Goal: Task Accomplishment & Management: Complete application form

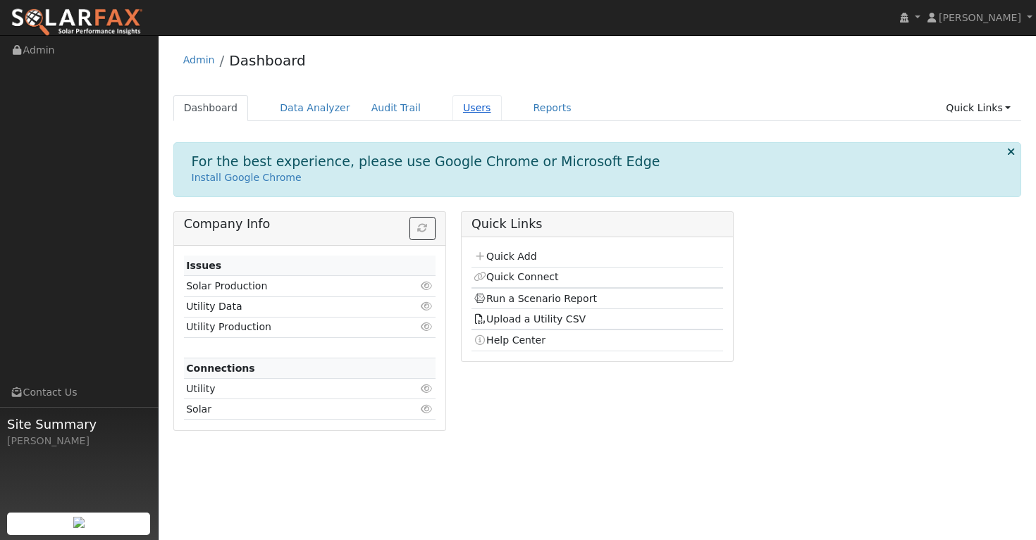
click at [466, 114] on link "Users" at bounding box center [476, 108] width 49 height 26
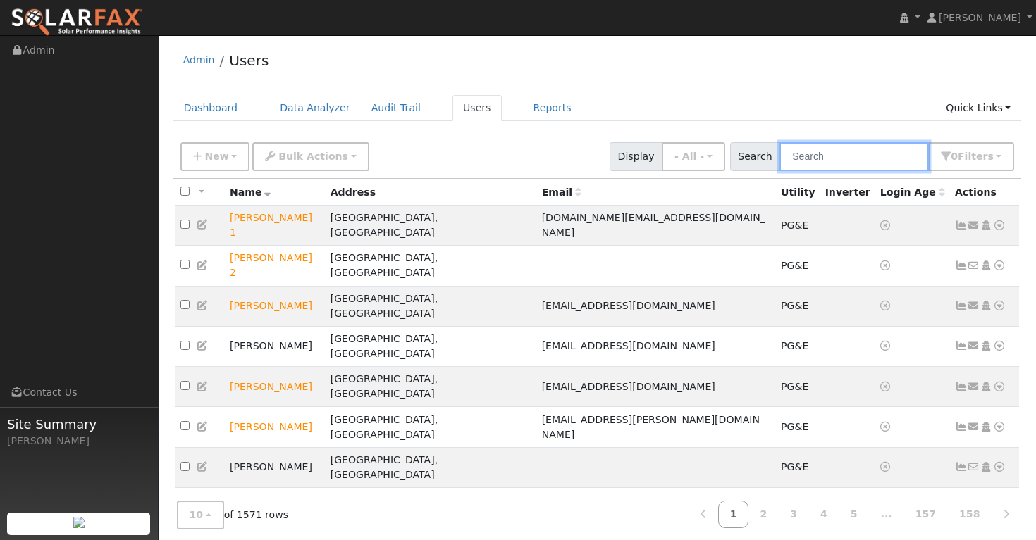
click at [834, 158] on input "text" at bounding box center [853, 156] width 149 height 29
paste input "[PERSON_NAME]"
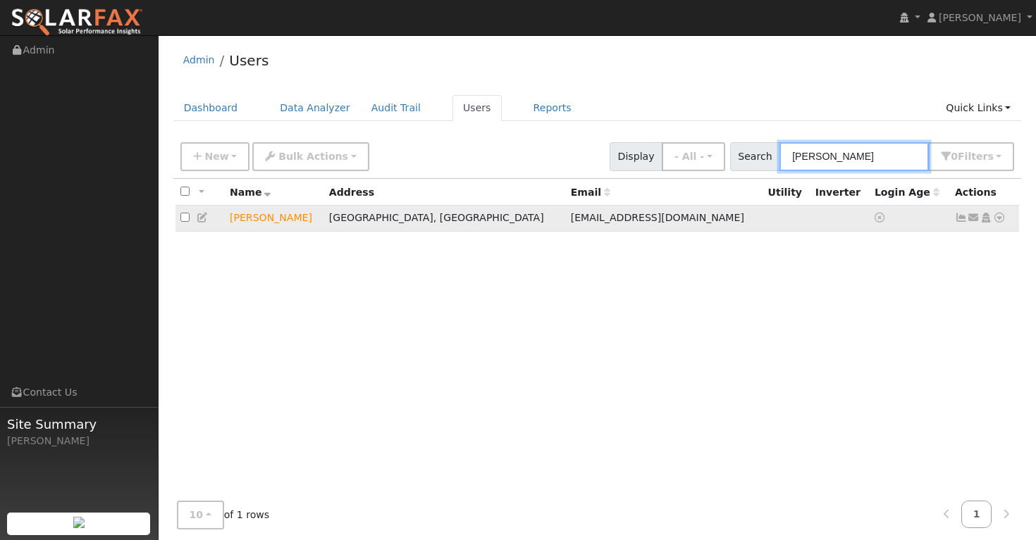
type input "[PERSON_NAME]"
click at [958, 218] on icon at bounding box center [961, 218] width 13 height 10
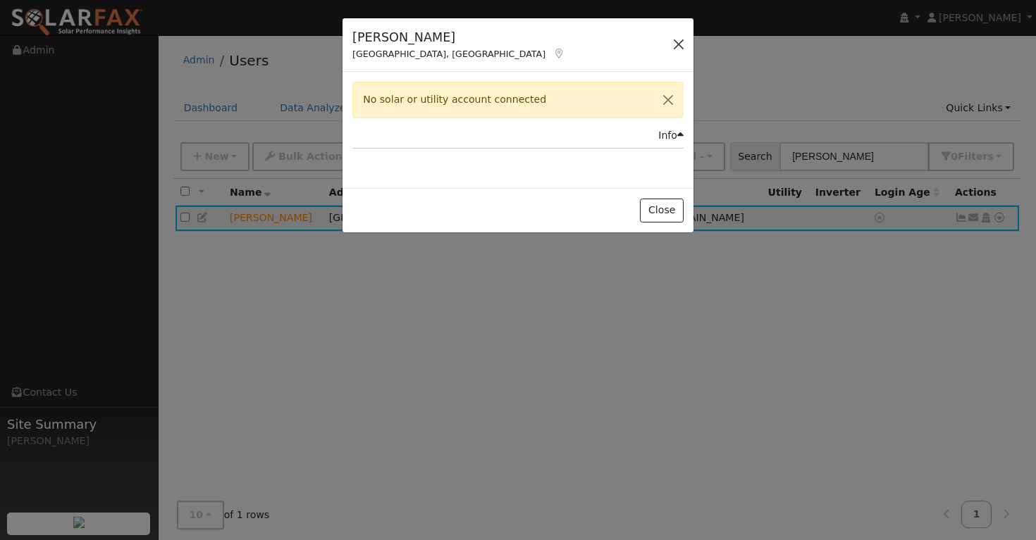
click at [680, 45] on button "button" at bounding box center [679, 45] width 20 height 20
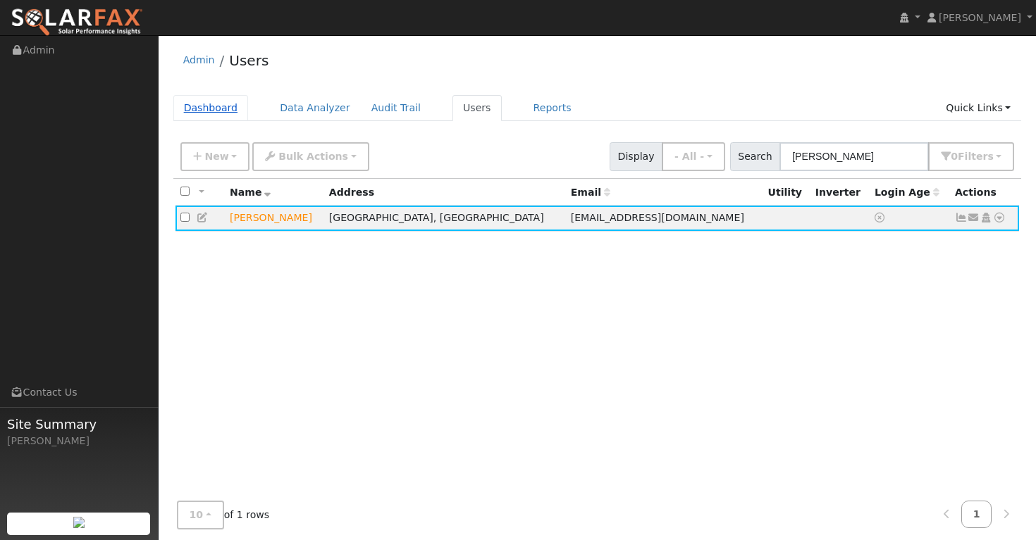
click at [215, 108] on link "Dashboard" at bounding box center [210, 108] width 75 height 26
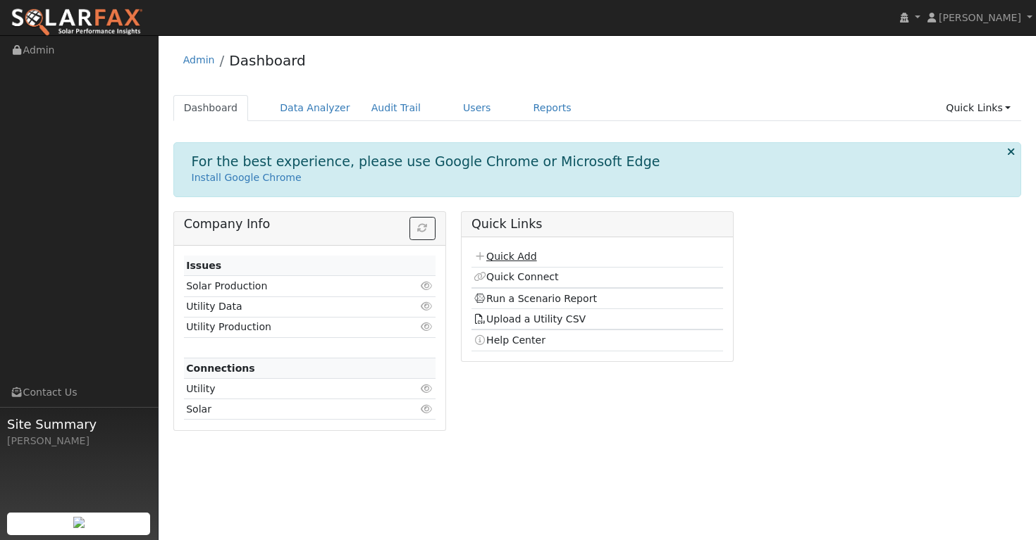
click at [519, 257] on link "Quick Add" at bounding box center [504, 256] width 63 height 11
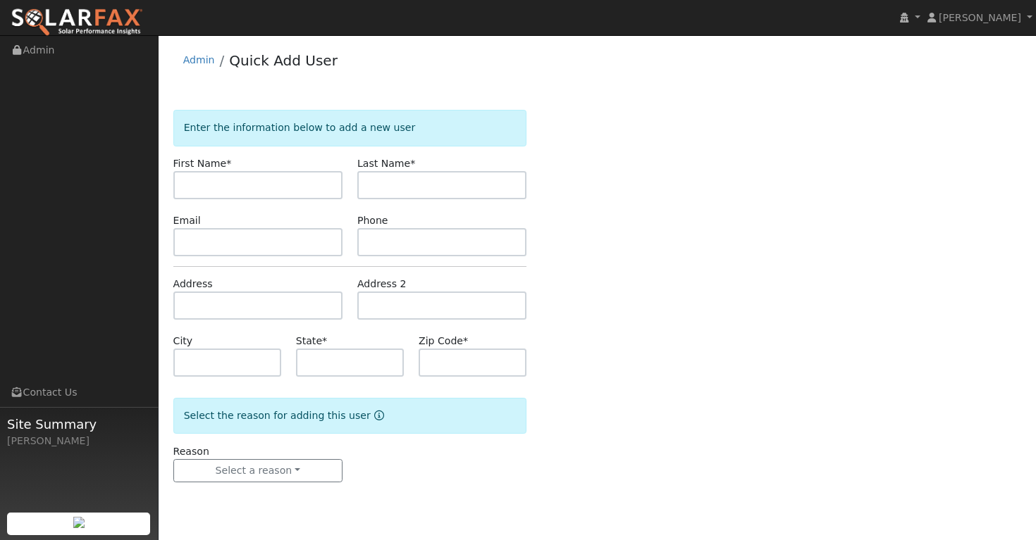
type input "v"
drag, startPoint x: 262, startPoint y: 181, endPoint x: 216, endPoint y: 182, distance: 46.5
click at [216, 182] on input "[PERSON_NAME]" at bounding box center [257, 185] width 169 height 28
type input "Jason"
paste input "[PERSON_NAME]"
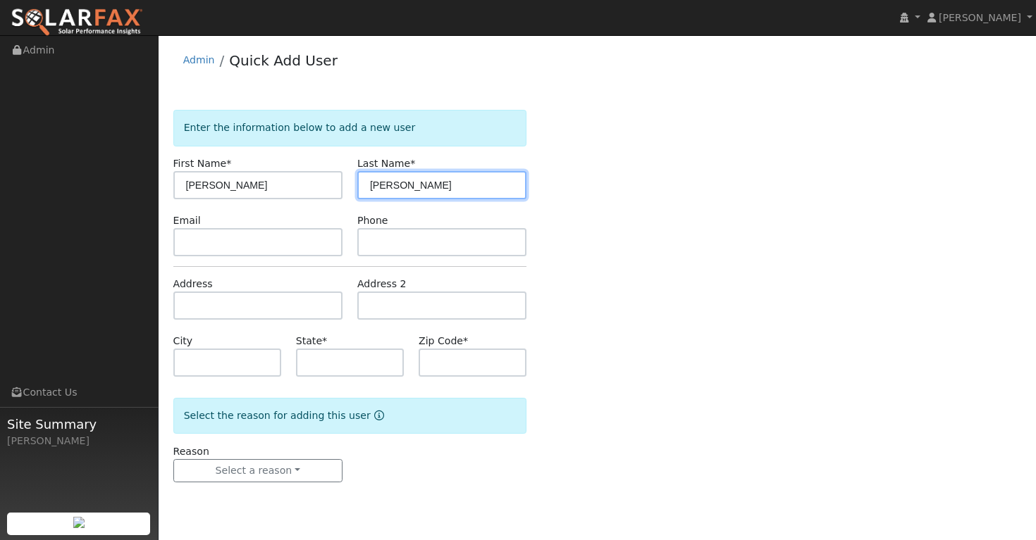
drag, startPoint x: 400, startPoint y: 187, endPoint x: 350, endPoint y: 190, distance: 49.4
click at [350, 190] on div "Last Name * Jason Durkin" at bounding box center [441, 177] width 184 height 43
type input "Durkin"
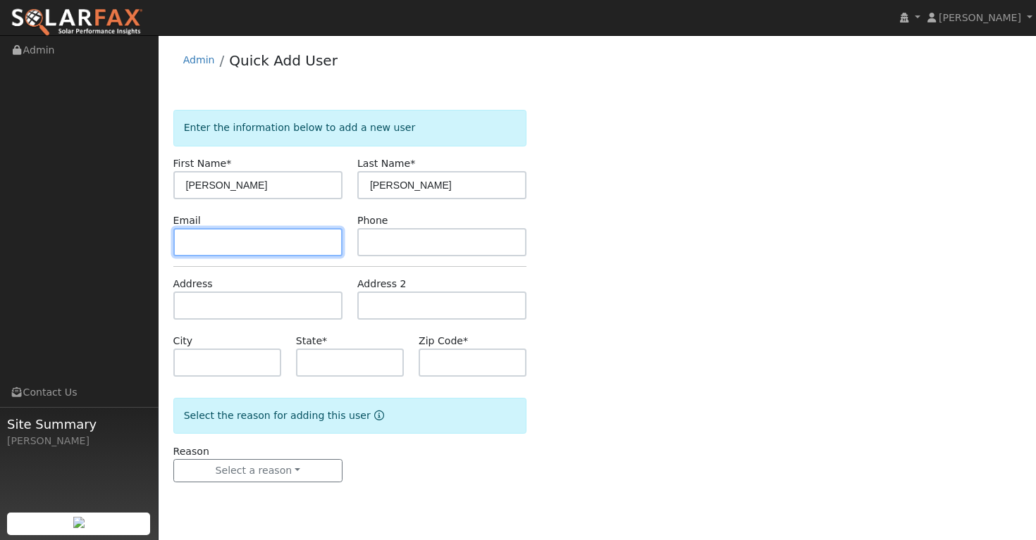
click at [239, 247] on input "text" at bounding box center [257, 242] width 169 height 28
paste input "[EMAIL_ADDRESS][DOMAIN_NAME]"
type input "[EMAIL_ADDRESS][DOMAIN_NAME]"
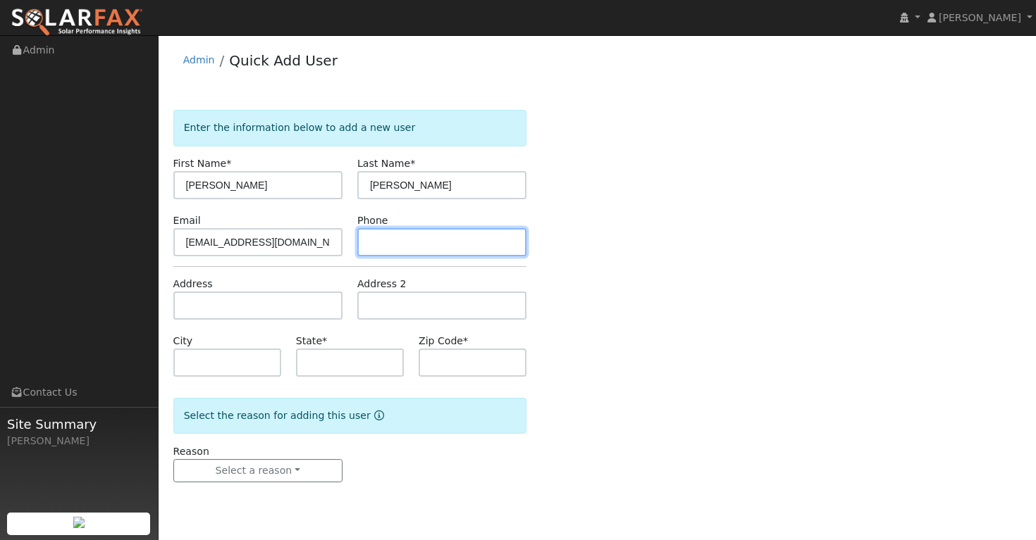
click at [397, 246] on input "text" at bounding box center [441, 242] width 169 height 28
paste input "510-364-7020"
type input "510-364-7020"
click at [131, 144] on ul "Navigation Admin Links Contact Us Site Summary Paul Karst" at bounding box center [79, 306] width 159 height 540
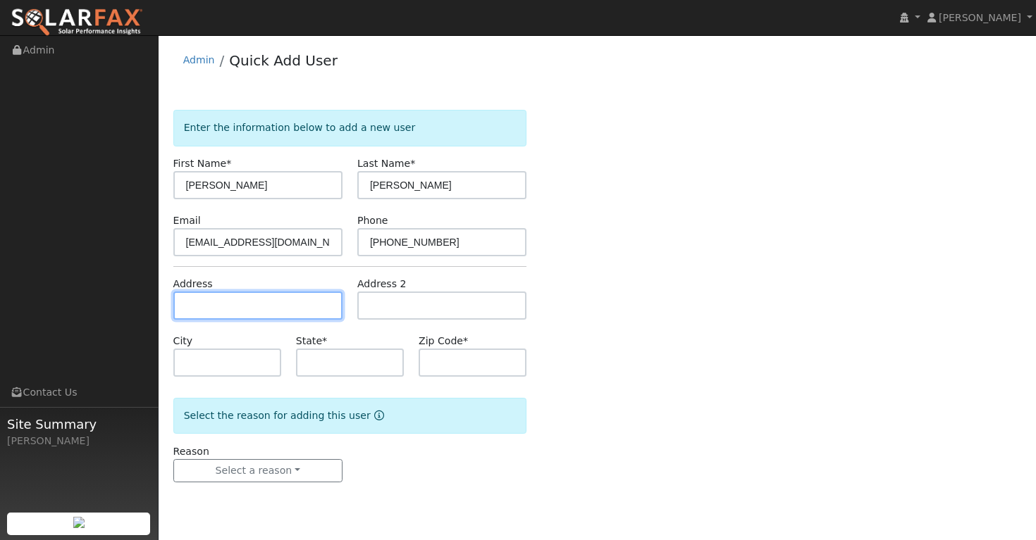
paste input "[STREET_ADDRESS]"
type input "[STREET_ADDRESS]"
type input "Martinez"
type input "CA"
type input "94553"
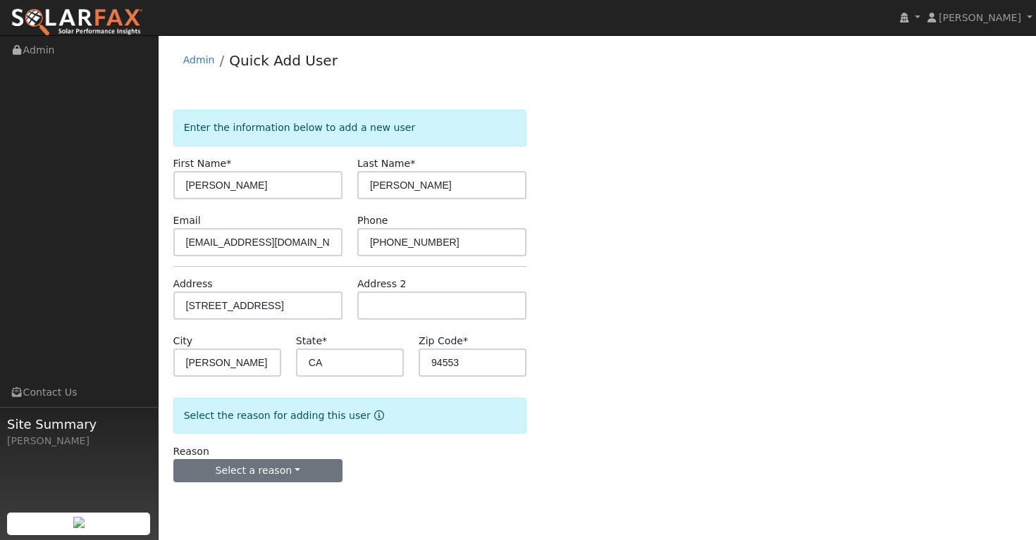
click at [294, 469] on button "Select a reason" at bounding box center [257, 471] width 169 height 24
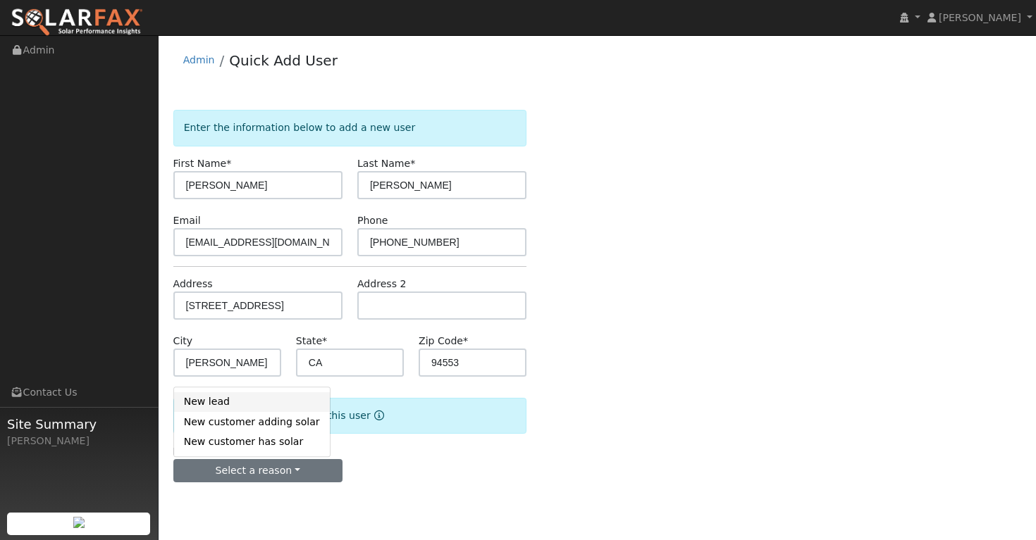
click at [205, 402] on link "New lead" at bounding box center [252, 402] width 156 height 20
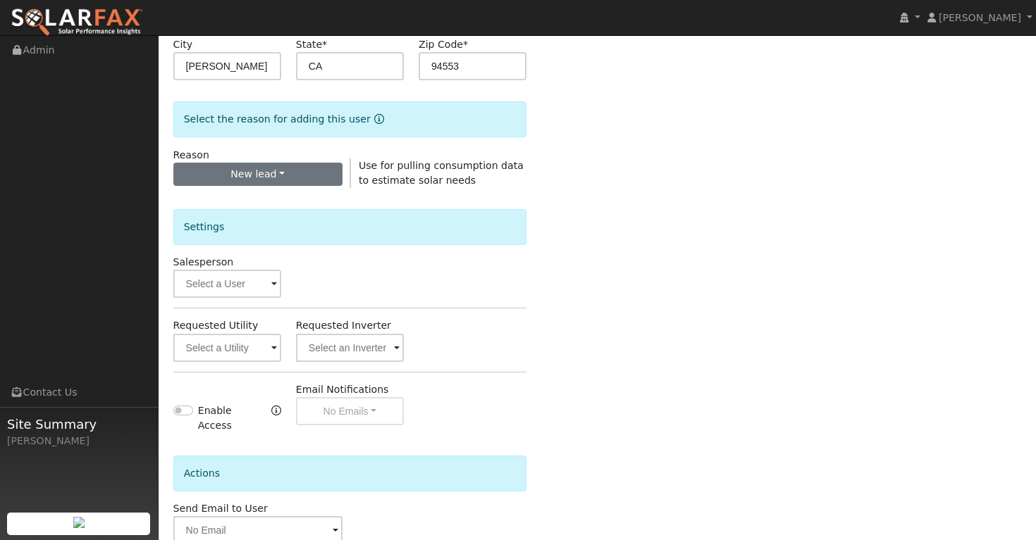
scroll to position [297, 0]
click at [271, 287] on span at bounding box center [274, 284] width 6 height 16
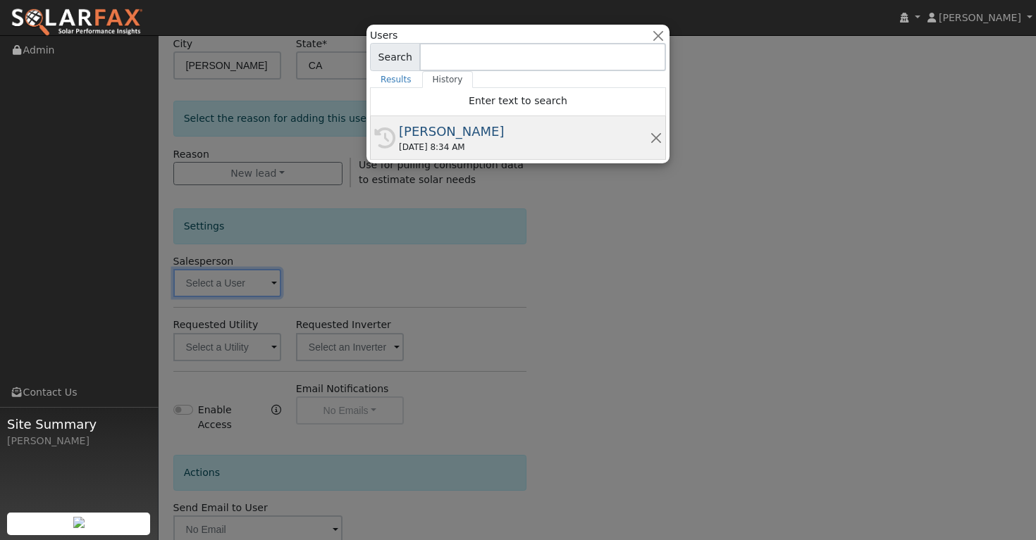
click at [434, 138] on div "[PERSON_NAME]" at bounding box center [524, 131] width 251 height 19
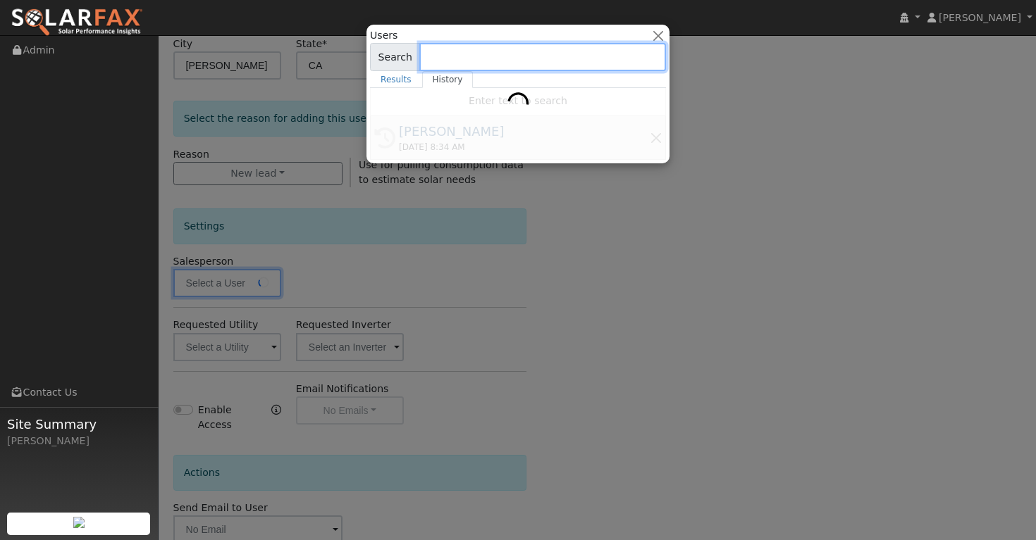
type input "[PERSON_NAME]"
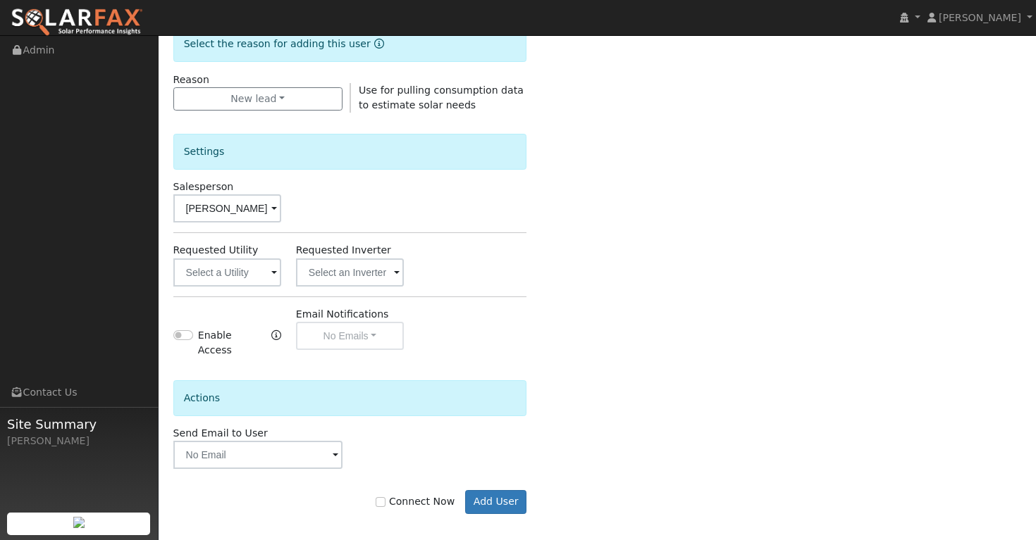
scroll to position [371, 0]
click at [491, 492] on button "Add User" at bounding box center [495, 503] width 61 height 24
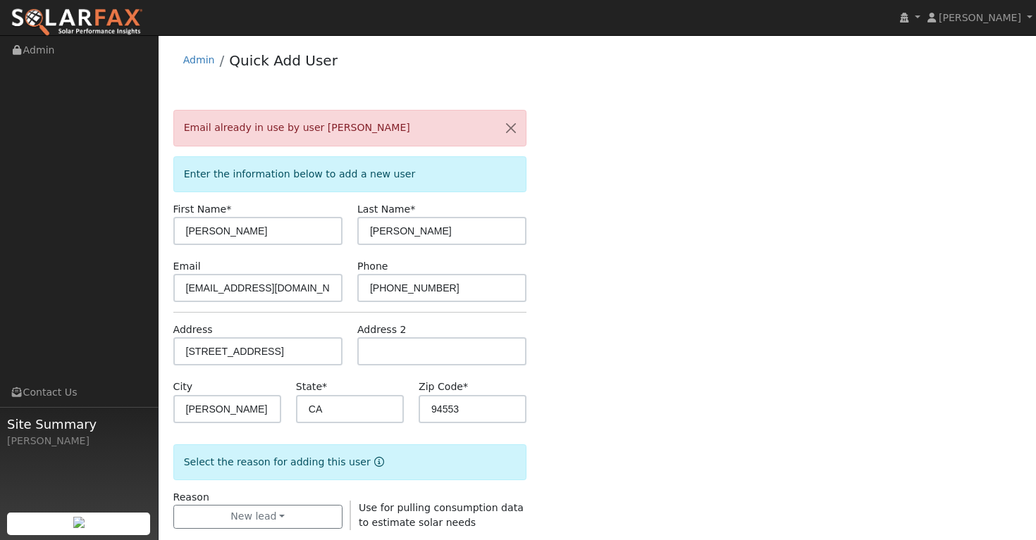
scroll to position [0, 0]
click at [509, 128] on button "button" at bounding box center [511, 128] width 30 height 35
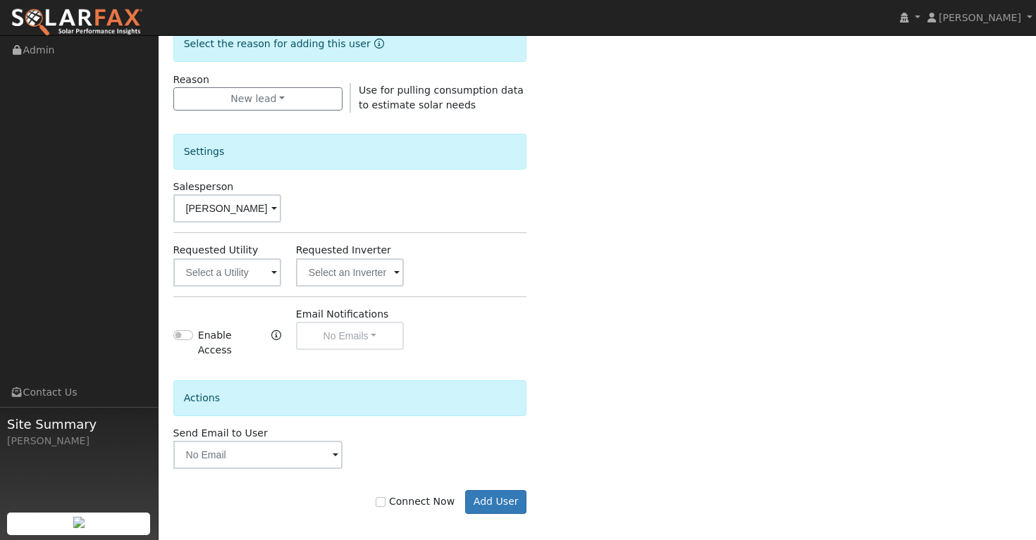
scroll to position [371, 0]
click at [385, 498] on input "Connect Now" at bounding box center [381, 503] width 10 height 10
click at [423, 496] on label "Connect Now" at bounding box center [415, 502] width 79 height 15
click at [385, 498] on input "Connect Now" at bounding box center [381, 503] width 10 height 10
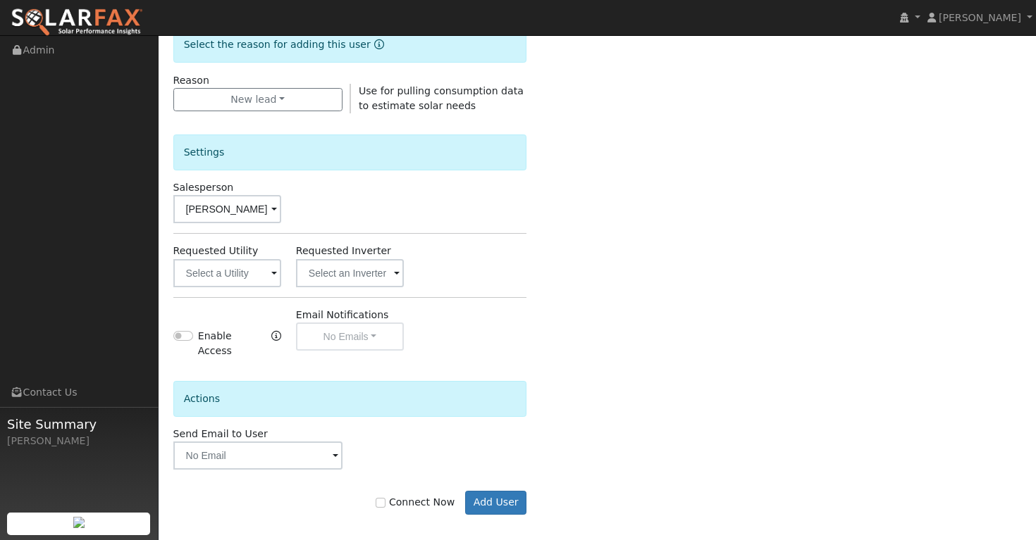
checkbox input "true"
click at [503, 491] on button "Add User" at bounding box center [495, 503] width 61 height 24
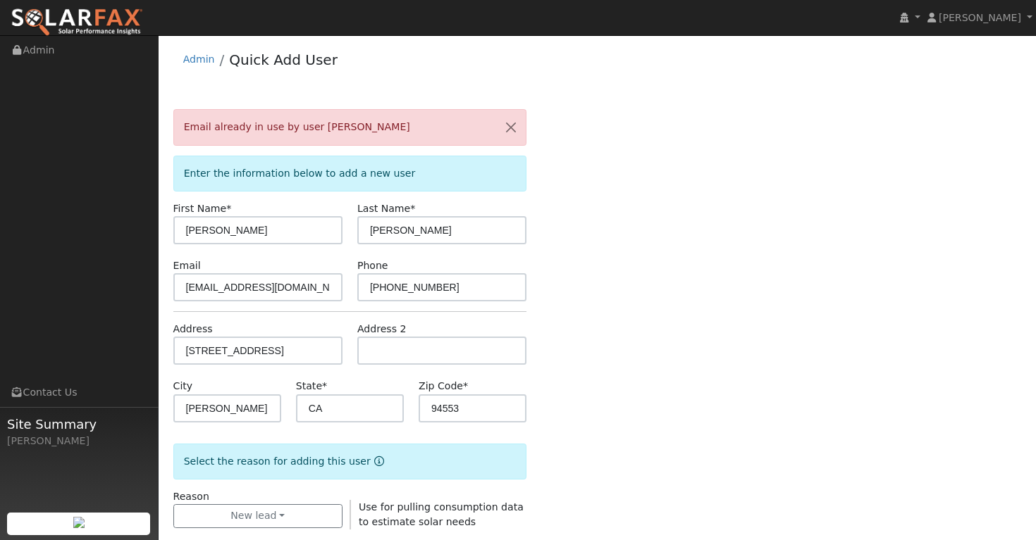
scroll to position [0, 0]
click at [509, 128] on button "button" at bounding box center [511, 128] width 30 height 35
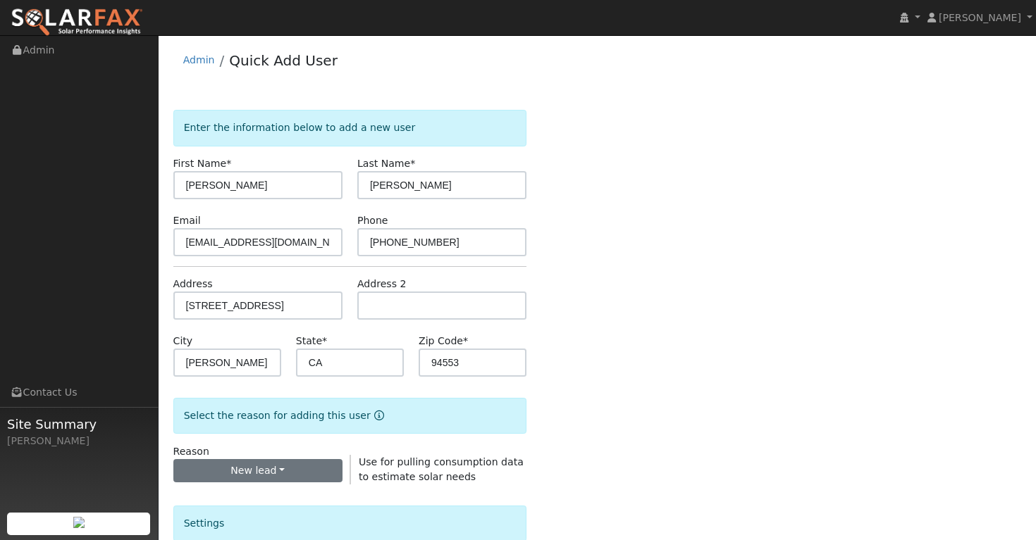
click at [287, 466] on button "New lead" at bounding box center [257, 471] width 169 height 24
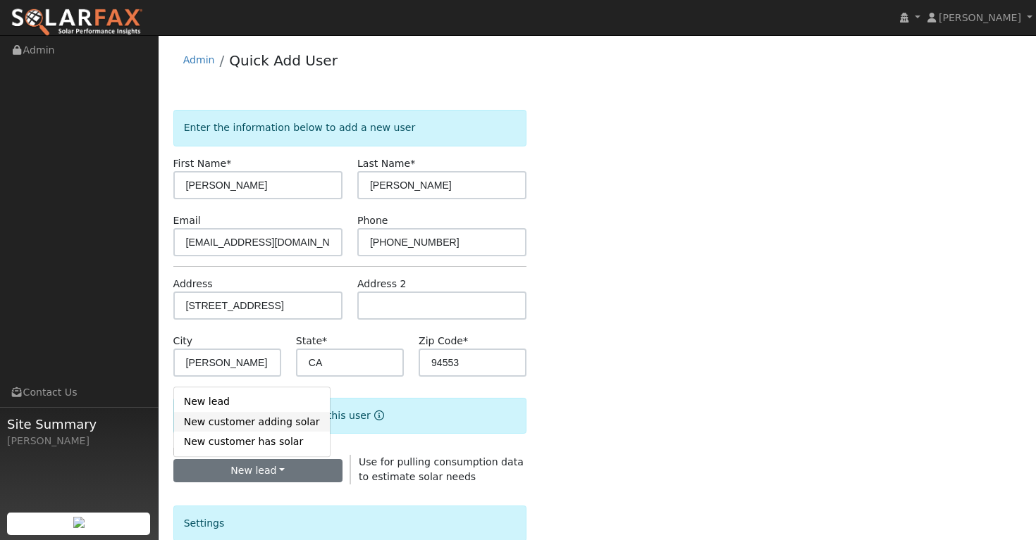
click at [291, 421] on link "New customer adding solar" at bounding box center [252, 422] width 156 height 20
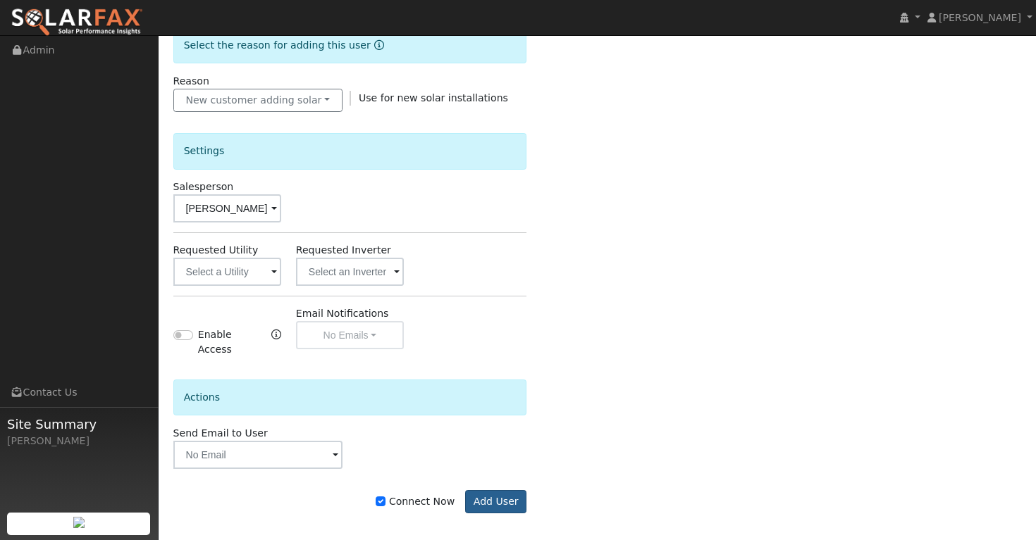
scroll to position [370, 0]
click at [490, 492] on button "Add User" at bounding box center [495, 503] width 61 height 24
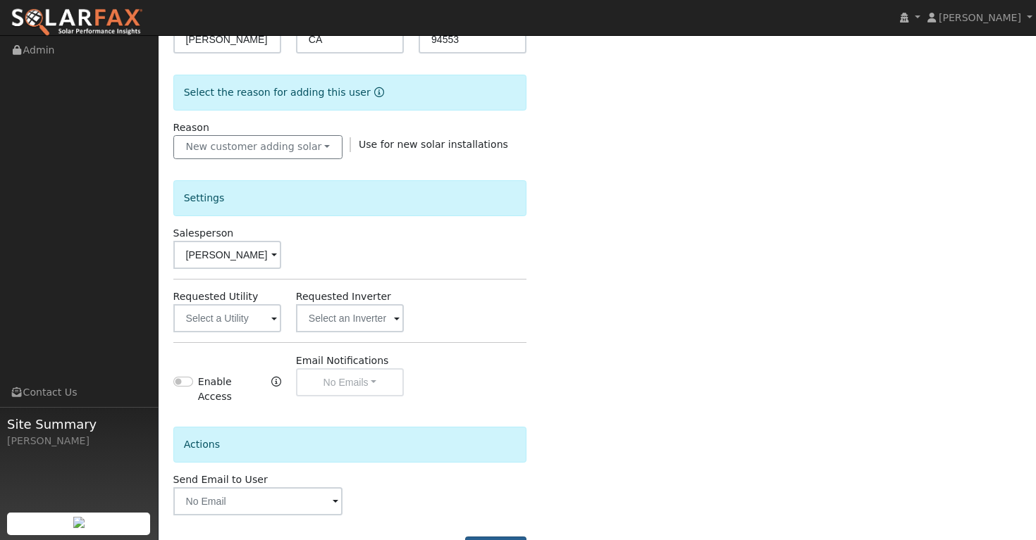
scroll to position [0, 0]
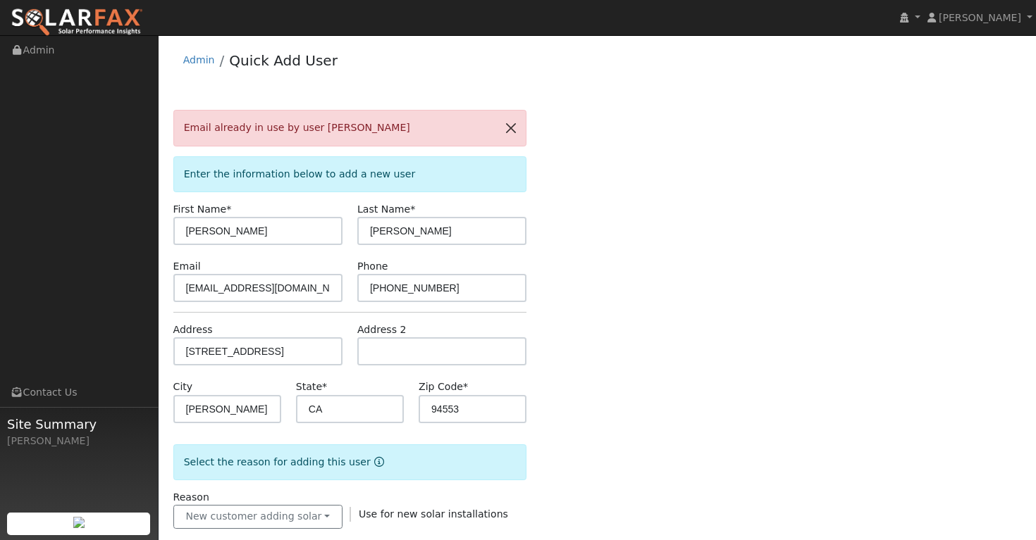
click at [512, 126] on button "button" at bounding box center [511, 128] width 30 height 35
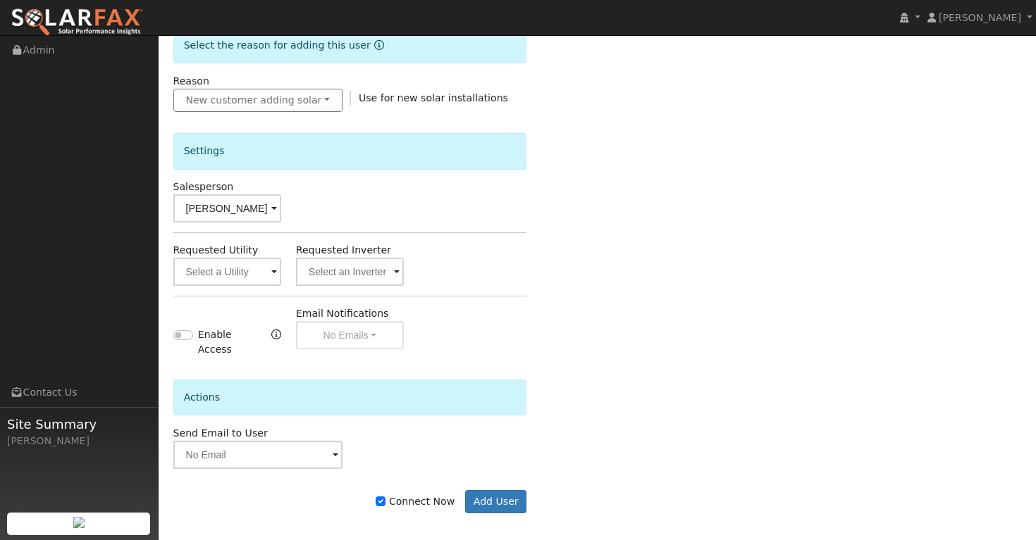
scroll to position [370, 0]
